Goal: Obtain resource: Download file/media

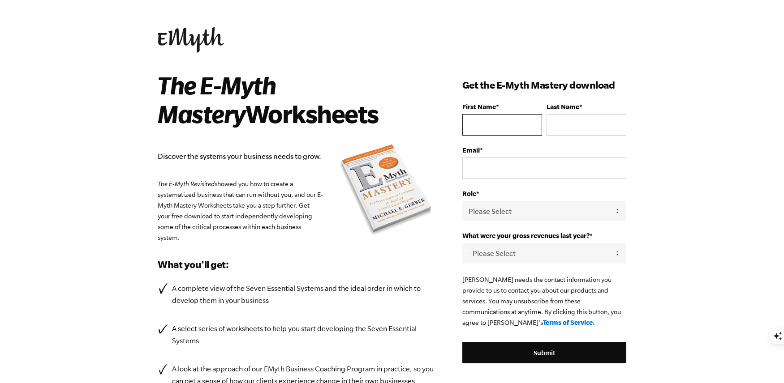
click at [496, 121] on input "First Name *" at bounding box center [502, 124] width 80 height 21
type input "[PERSON_NAME]"
type input "Hohenberg"
type input "[EMAIL_ADDRESS][DOMAIN_NAME]"
click at [532, 208] on select "Please Select Owner Partner / Co-Owner Executive Employee / Other" at bounding box center [544, 211] width 164 height 20
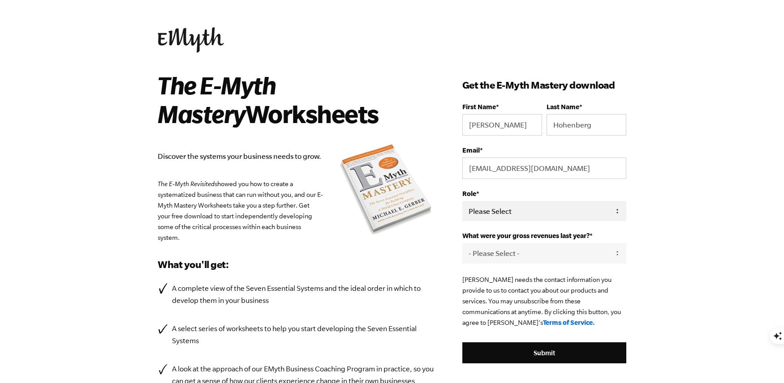
select select "Owner"
click at [462, 201] on select "Please Select Owner Partner / Co-Owner Executive Employee / Other" at bounding box center [544, 211] width 164 height 20
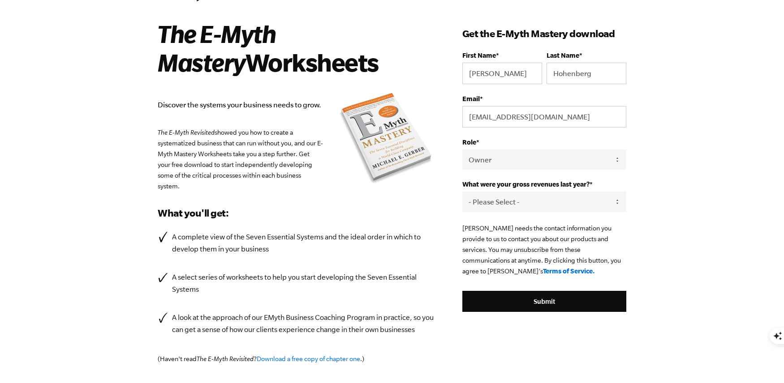
scroll to position [54, 0]
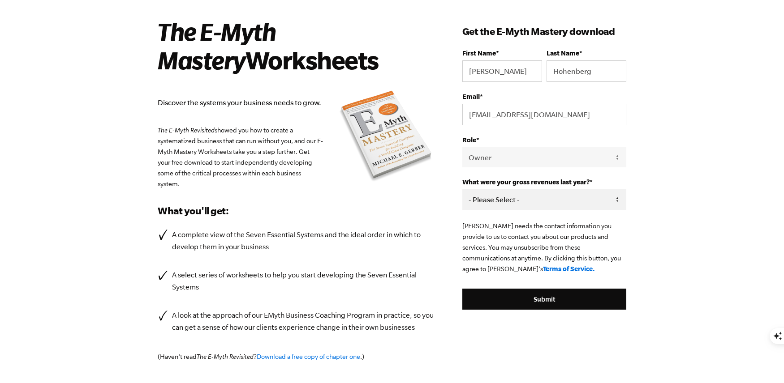
click at [544, 202] on select "- Please Select - 0-75K 76-150K 151-275K 276-500K 501-750K 751-1M 1-2.5M 2.5-5M…" at bounding box center [544, 199] width 164 height 20
select select "276-500K"
click at [462, 189] on select "- Please Select - 0-75K 76-150K 151-275K 276-500K 501-750K 751-1M 1-2.5M 2.5-5M…" at bounding box center [544, 199] width 164 height 20
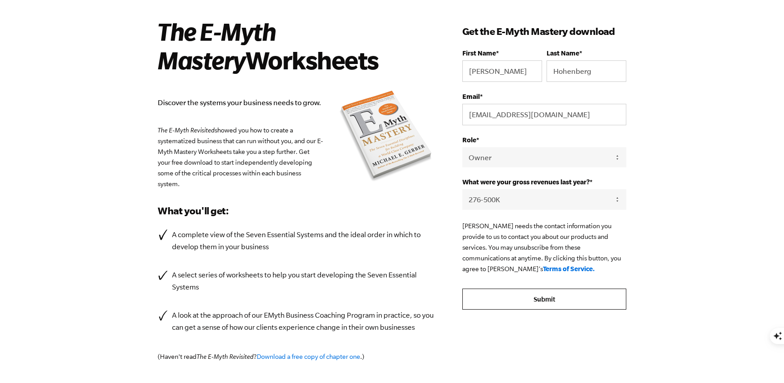
click at [556, 302] on input "Submit" at bounding box center [544, 299] width 164 height 21
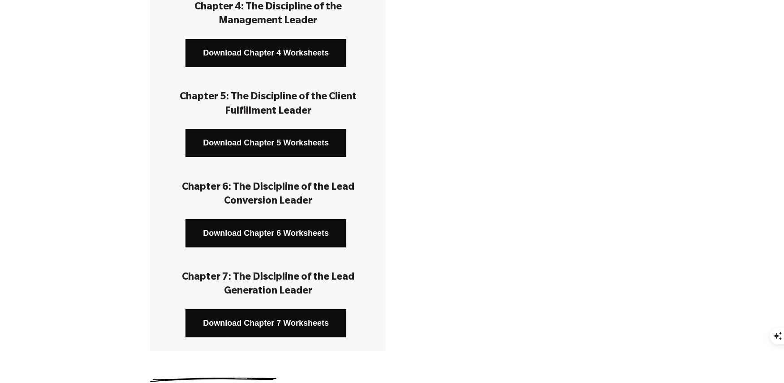
scroll to position [448, 0]
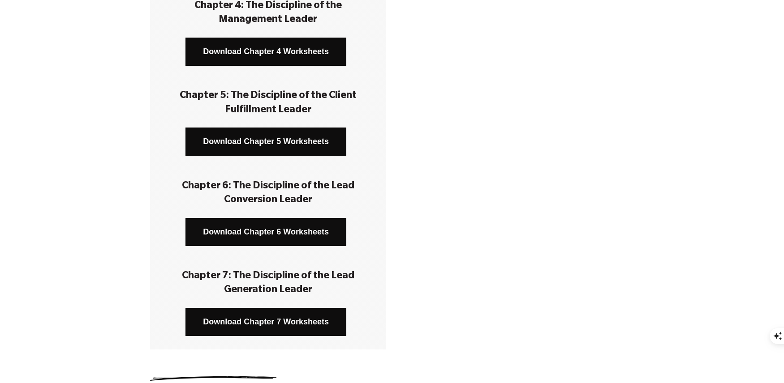
click at [292, 235] on link "Download Chapter 6 Worksheets" at bounding box center [265, 232] width 161 height 28
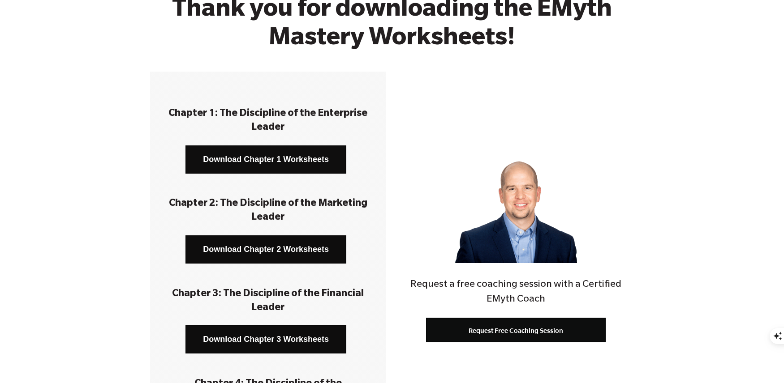
scroll to position [70, 0]
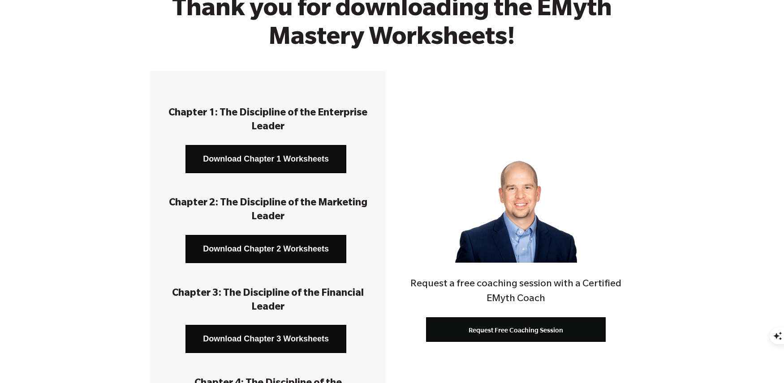
click at [275, 160] on link "Download Chapter 1 Worksheets" at bounding box center [265, 159] width 161 height 28
click at [267, 242] on link "Download Chapter 2 Worksheets" at bounding box center [265, 249] width 161 height 28
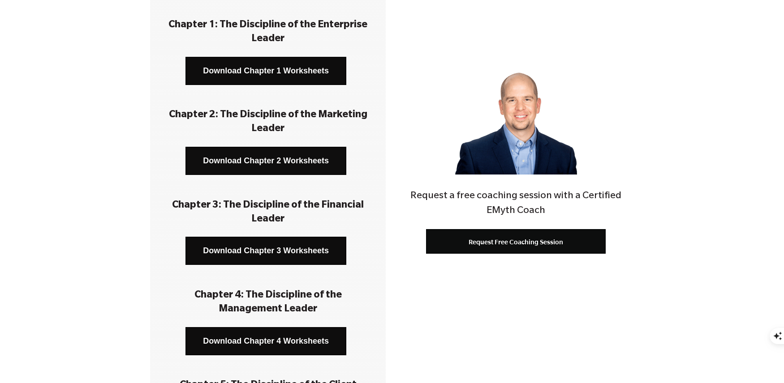
scroll to position [163, 0]
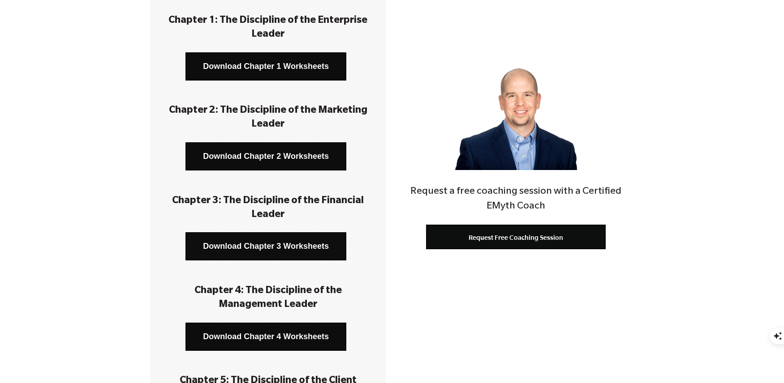
click at [269, 252] on link "Download Chapter 3 Worksheets" at bounding box center [265, 246] width 161 height 28
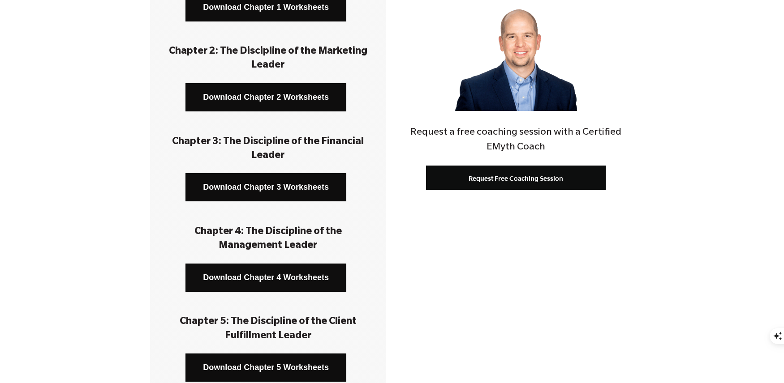
click at [271, 277] on link "Download Chapter 4 Worksheets" at bounding box center [265, 278] width 161 height 28
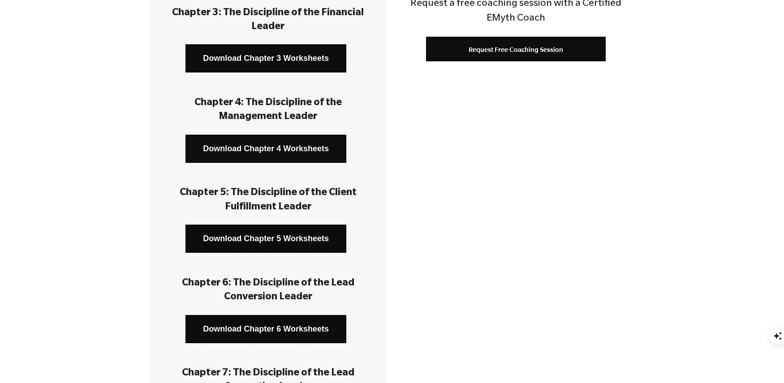
scroll to position [354, 0]
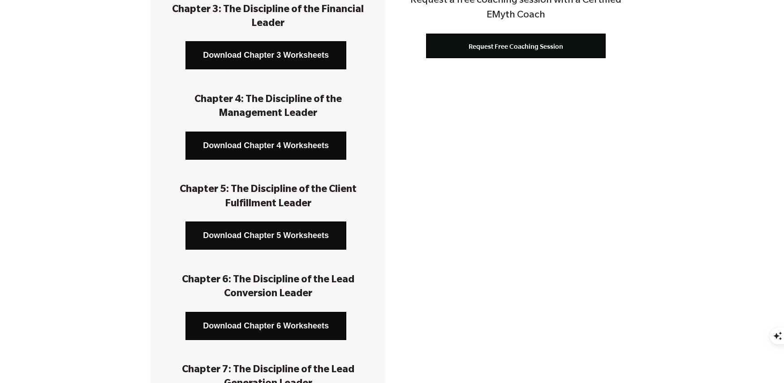
click at [270, 239] on link "Download Chapter 5 Worksheets" at bounding box center [265, 236] width 161 height 28
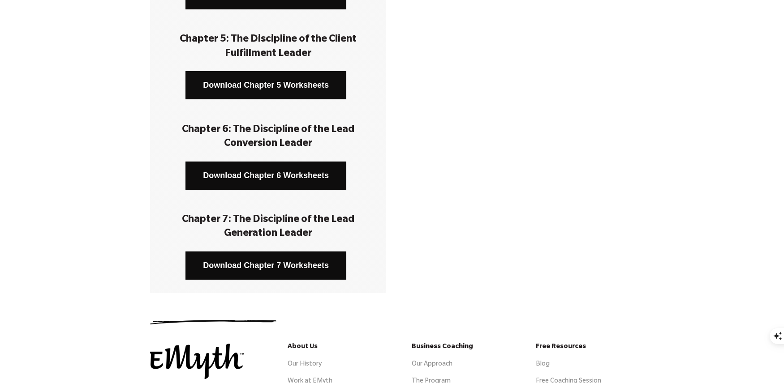
scroll to position [507, 0]
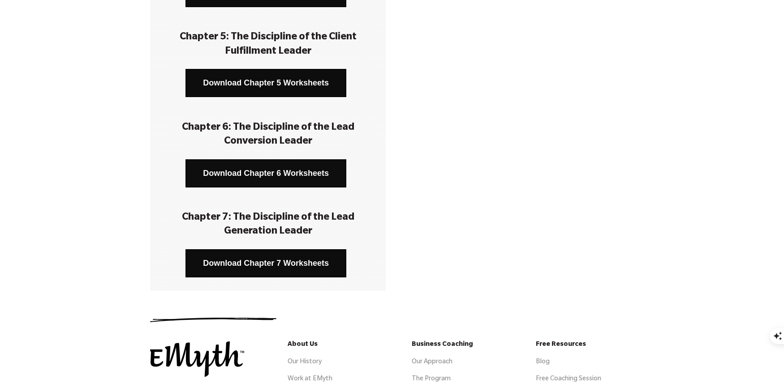
click at [270, 168] on link "Download Chapter 6 Worksheets" at bounding box center [265, 173] width 161 height 28
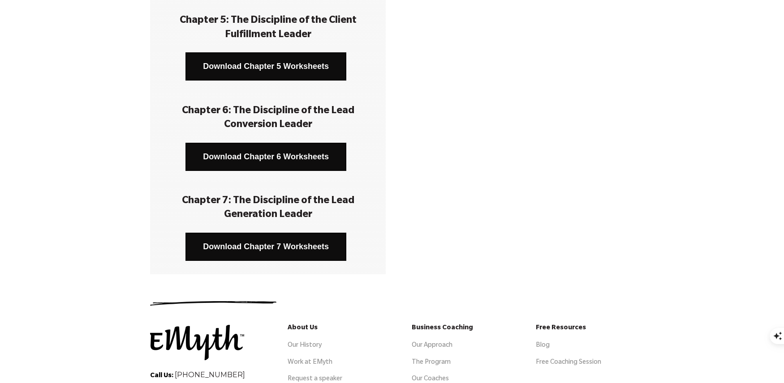
scroll to position [524, 0]
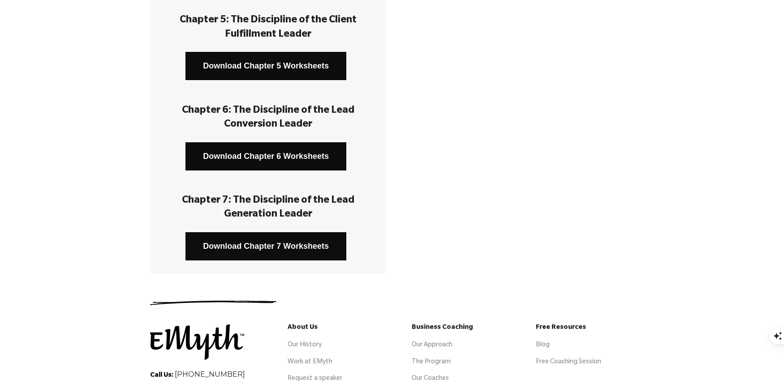
click at [271, 246] on link "Download Chapter 7 Worksheets" at bounding box center [265, 246] width 161 height 28
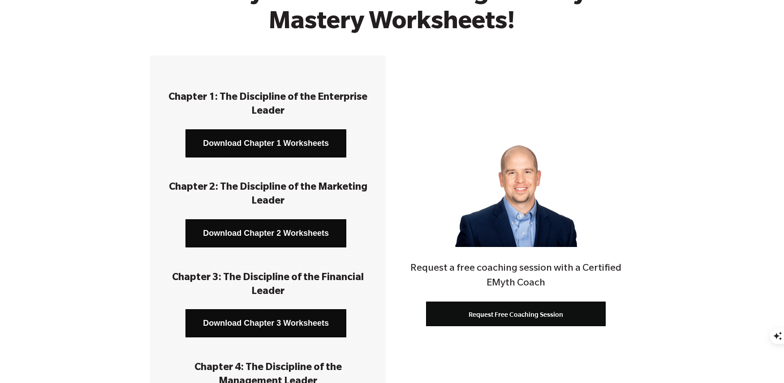
scroll to position [88, 0]
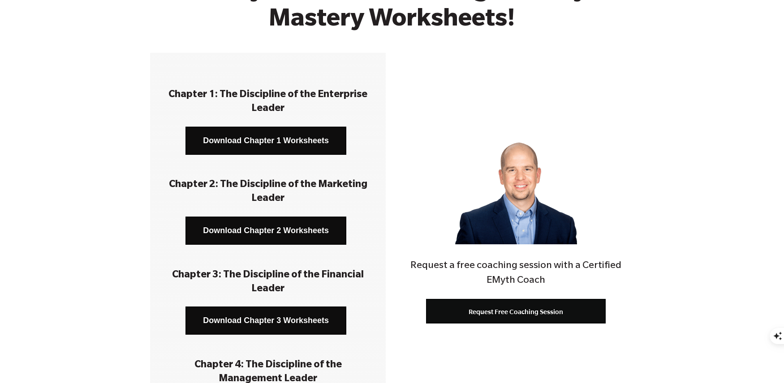
click at [535, 314] on span "Request Free Coaching Session" at bounding box center [515, 312] width 95 height 8
